Goal: Information Seeking & Learning: Understand process/instructions

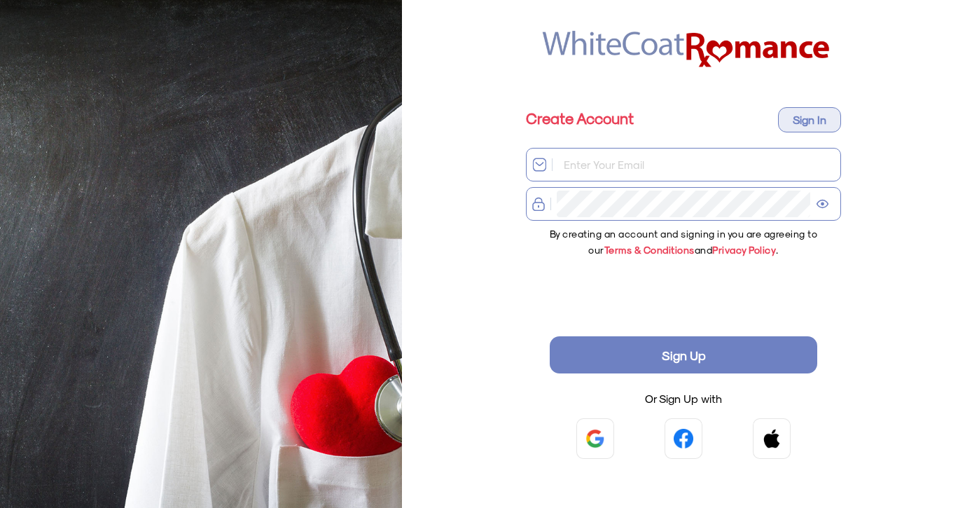
click at [639, 249] on span "Terms & Conditions" at bounding box center [649, 250] width 90 height 12
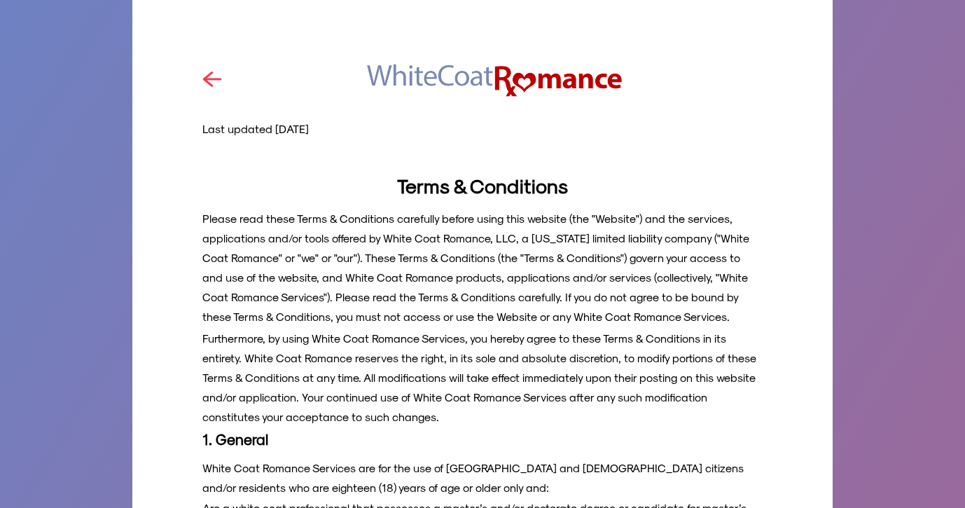
click at [212, 78] on img at bounding box center [212, 78] width 20 height 15
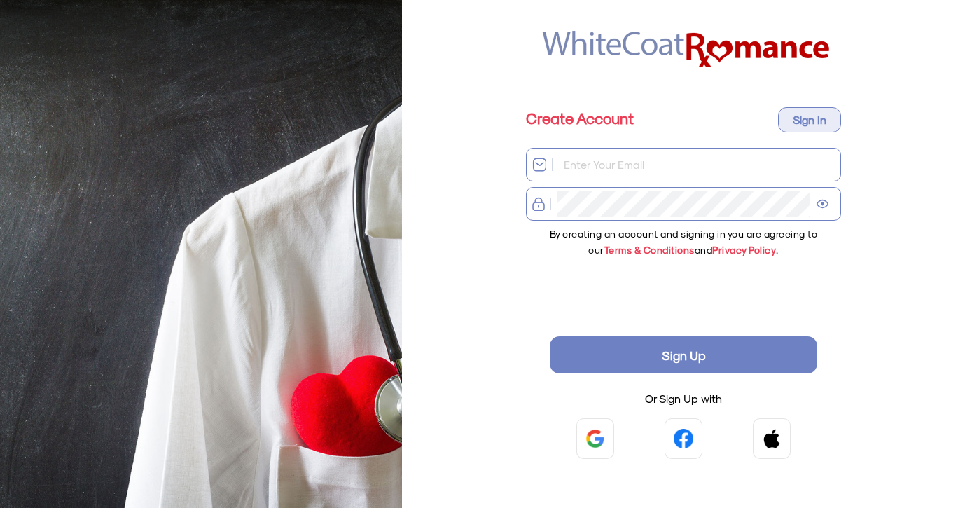
click at [739, 249] on span "Privacy Policy" at bounding box center [744, 250] width 64 height 12
